Goal: Transaction & Acquisition: Purchase product/service

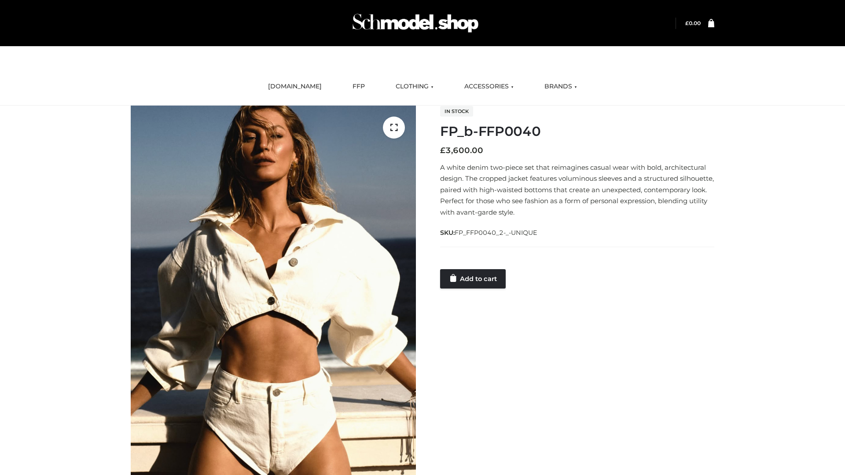
click at [473, 278] on link "Add to cart" at bounding box center [473, 278] width 66 height 19
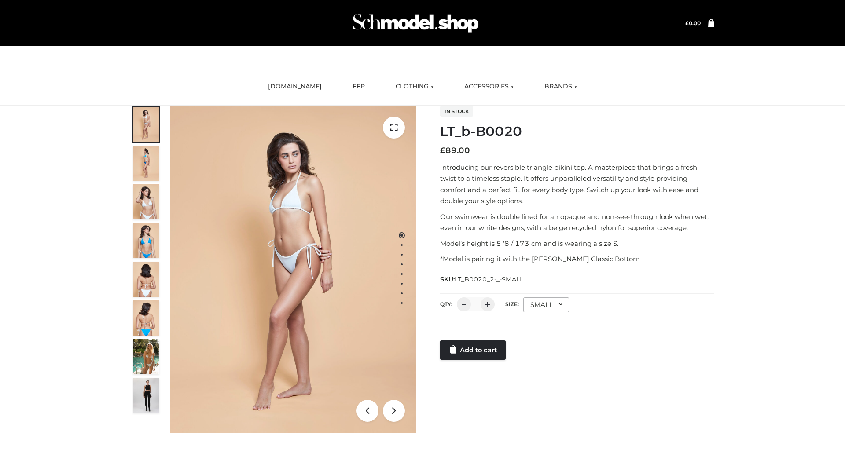
click at [473, 350] on link "Add to cart" at bounding box center [473, 350] width 66 height 19
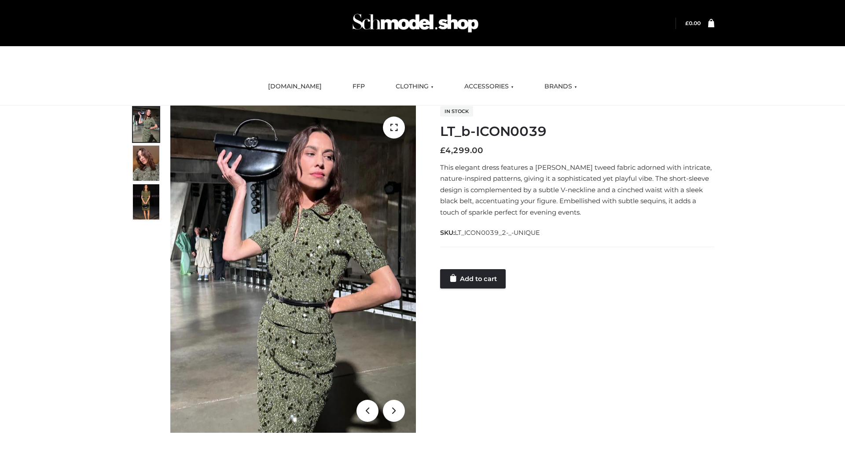
click at [473, 278] on link "Add to cart" at bounding box center [473, 278] width 66 height 19
